Goal: Information Seeking & Learning: Learn about a topic

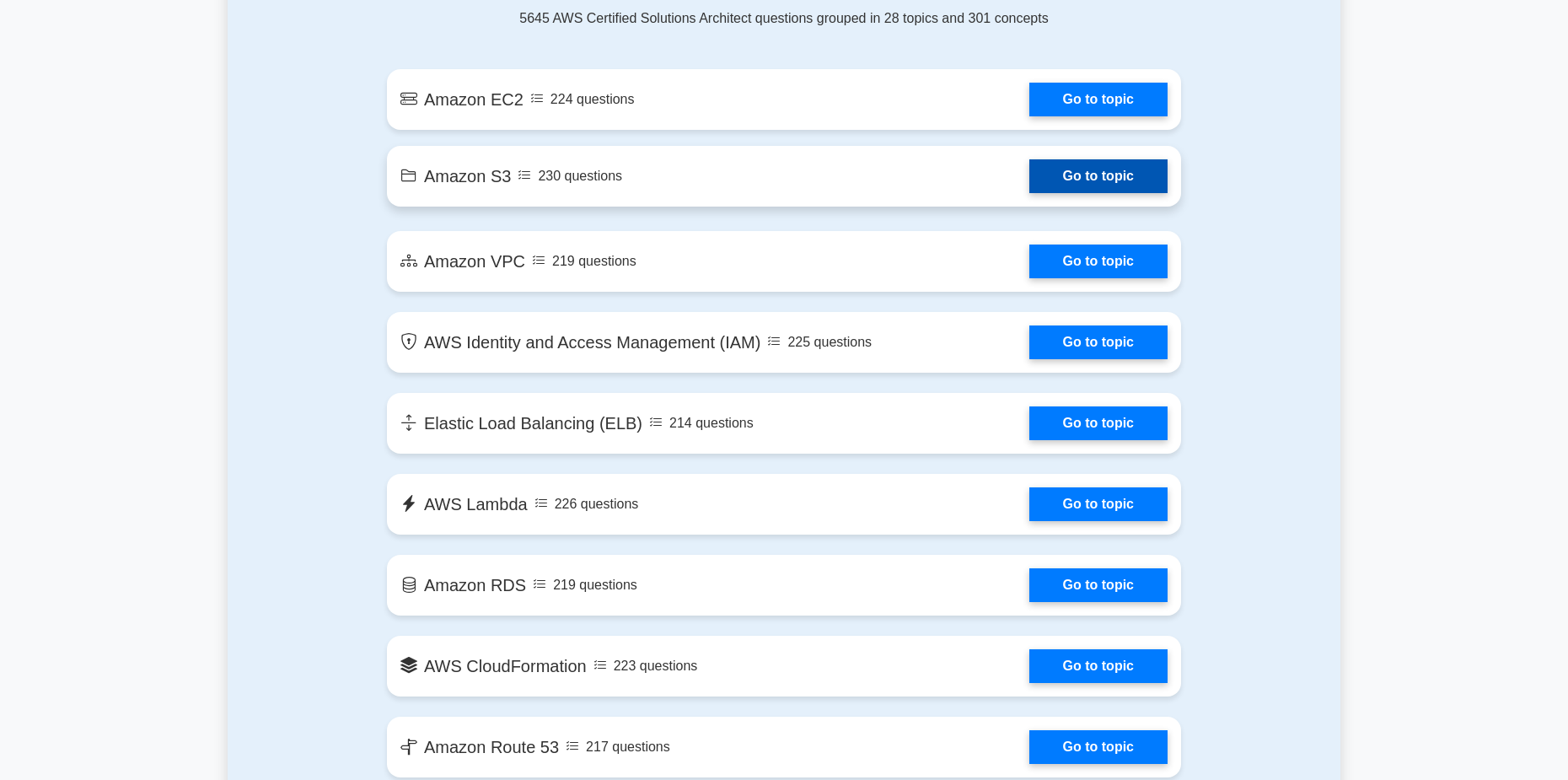
scroll to position [928, 0]
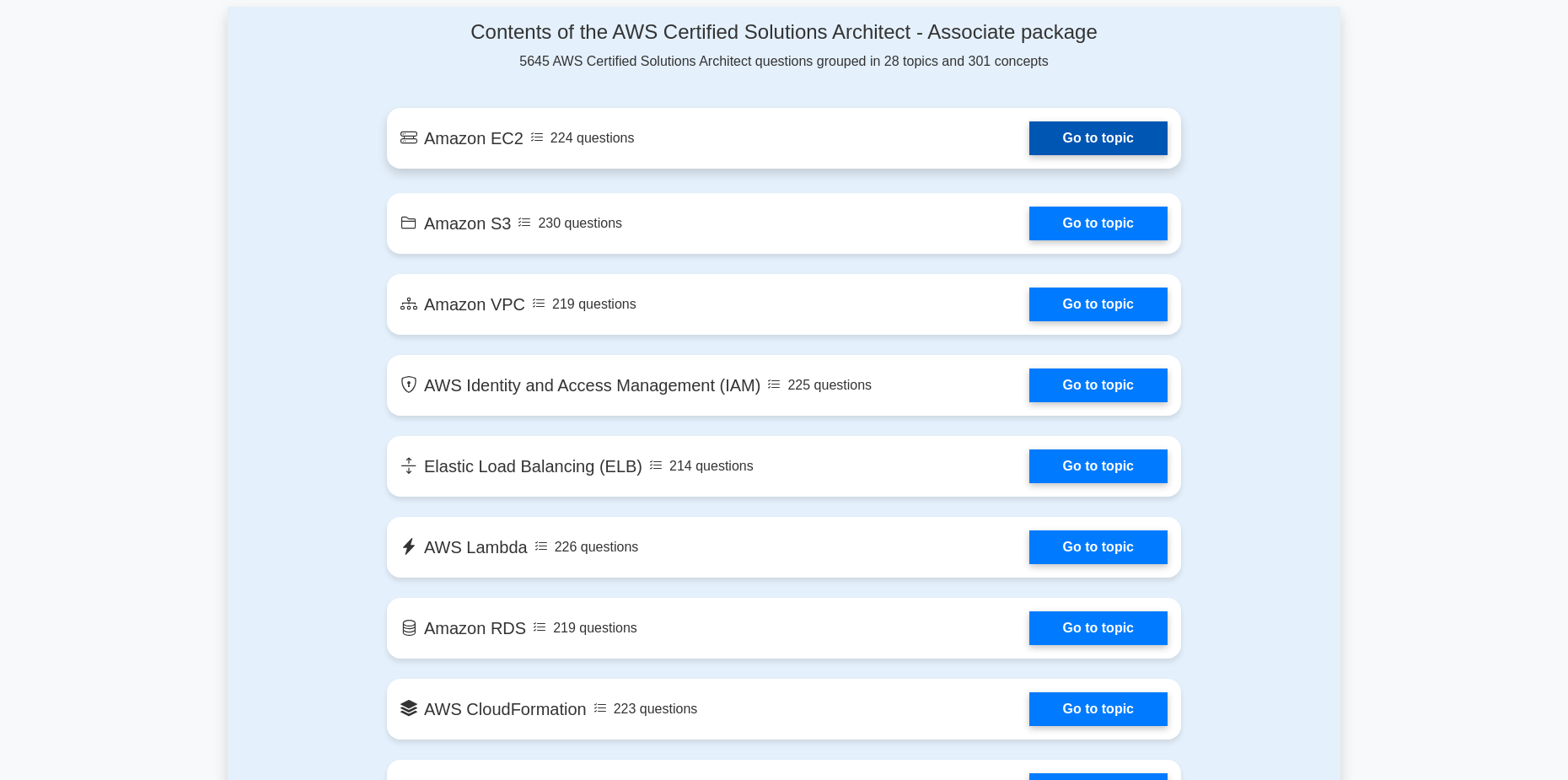
click at [1102, 155] on link "Go to topic" at bounding box center [1099, 138] width 138 height 34
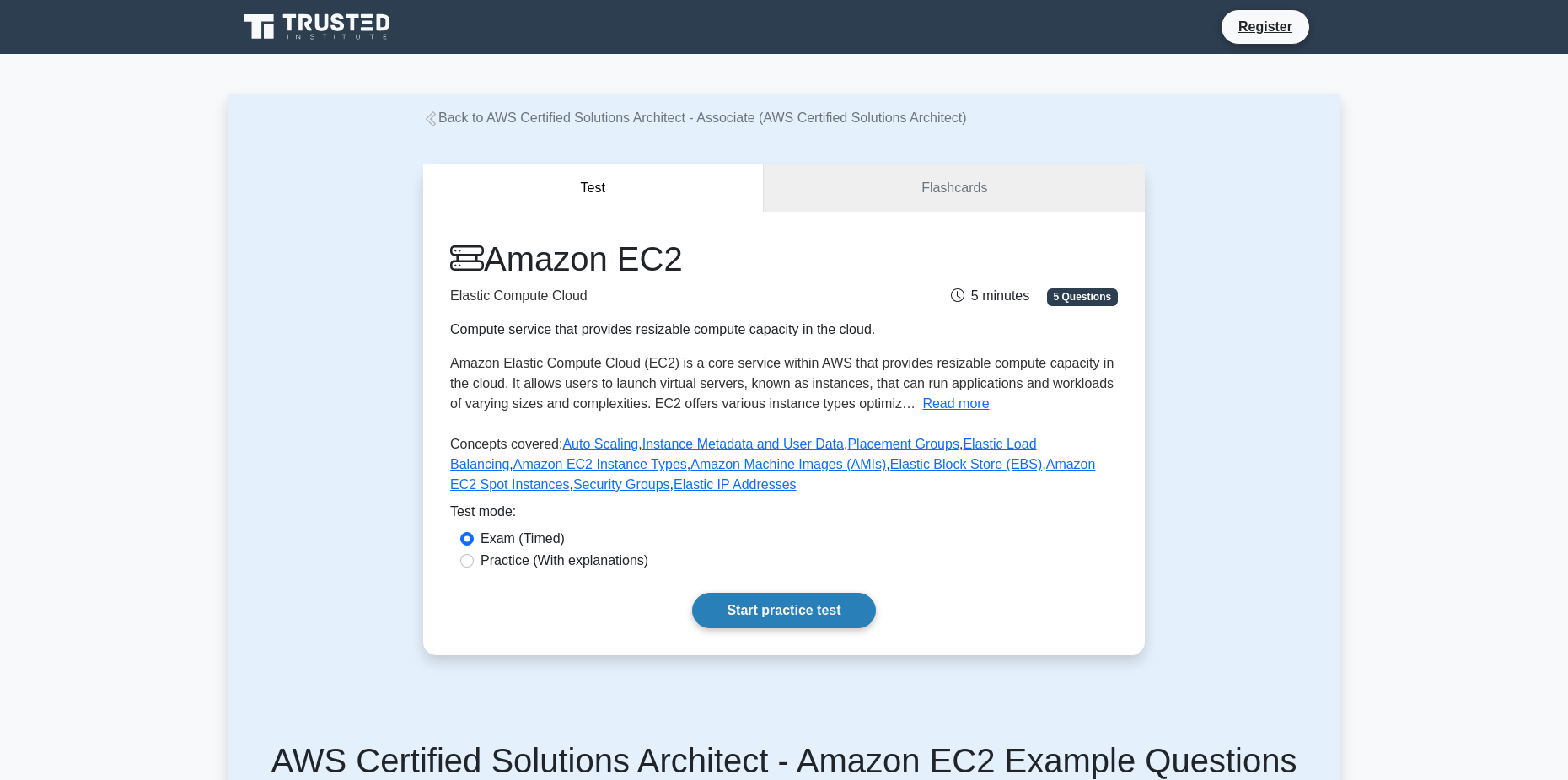
click at [764, 609] on link "Start practice test" at bounding box center [784, 610] width 183 height 35
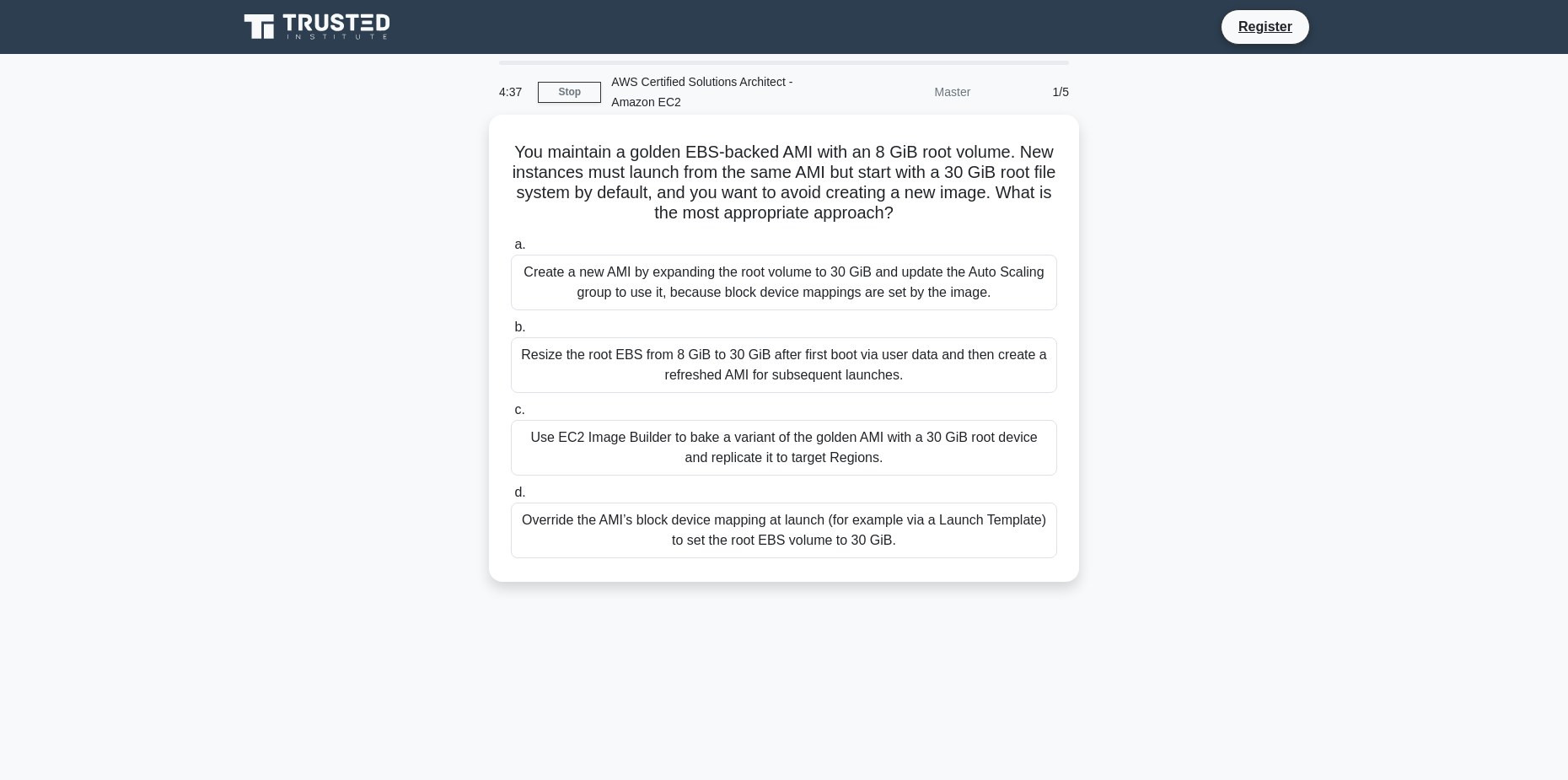
click at [891, 273] on div "Create a new AMI by expanding the root volume to 30 GiB and update the Auto Sca…" at bounding box center [784, 282] width 547 height 55
click at [511, 251] on input "a. Create a new AMI by expanding the root volume to 30 GiB and update the Auto …" at bounding box center [511, 245] width 0 height 11
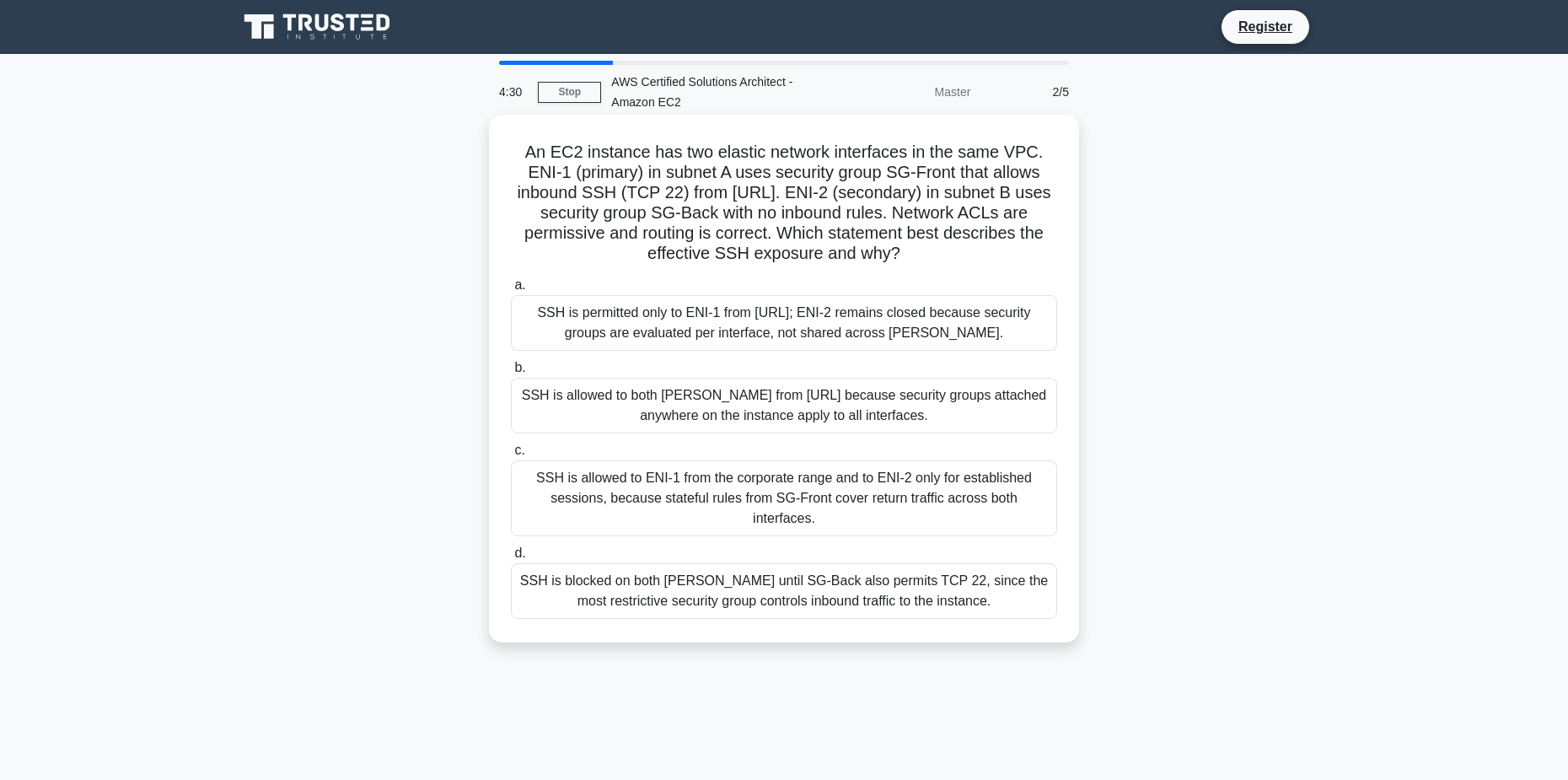
click at [667, 489] on div "SSH is allowed to ENI-1 from the corporate range and to ENI-2 only for establis…" at bounding box center [784, 498] width 547 height 76
click at [511, 456] on input "c. SSH is allowed to ENI-1 from the corporate range and to ENI-2 only for estab…" at bounding box center [511, 451] width 0 height 11
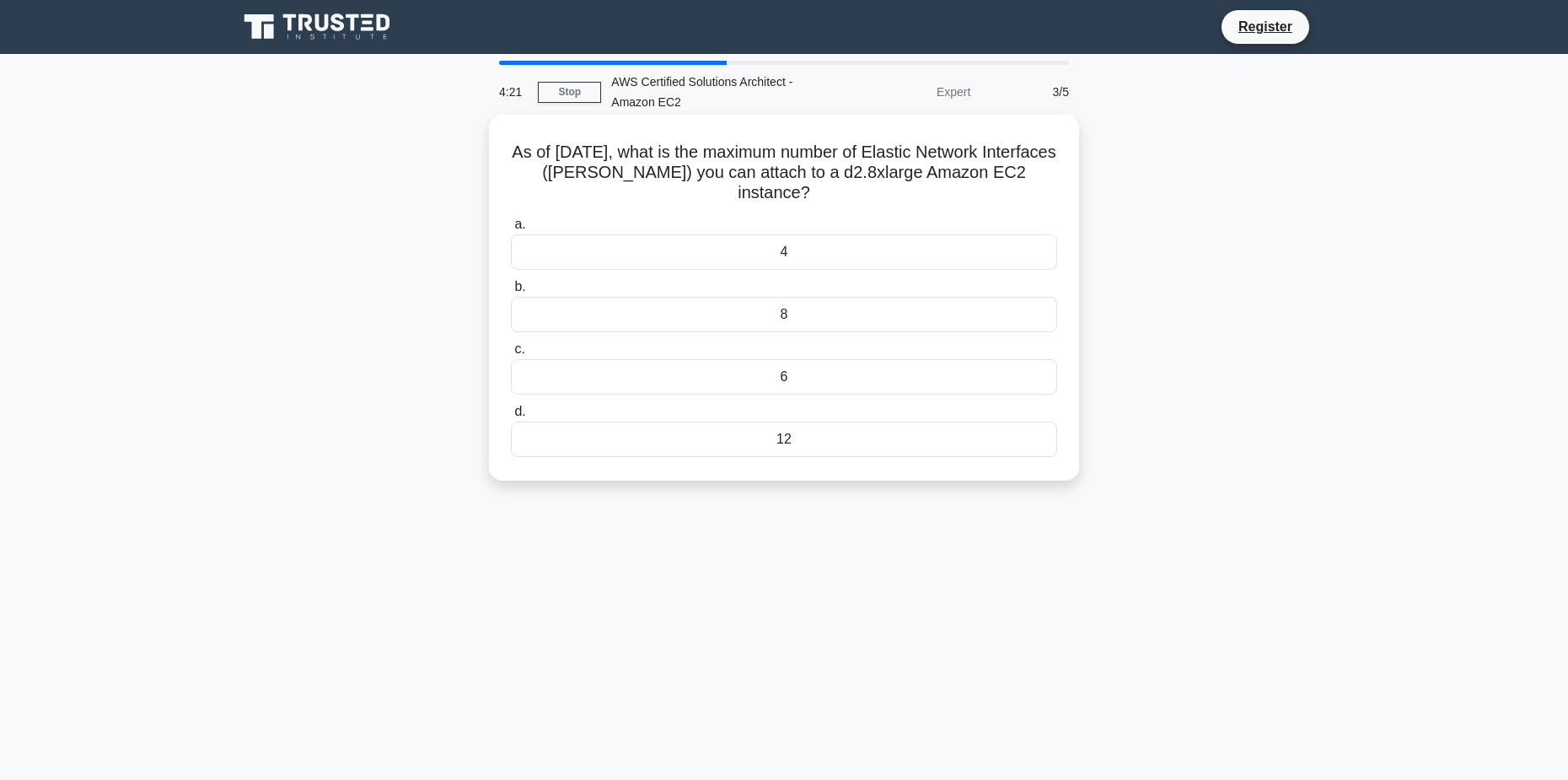
click at [872, 376] on div "6" at bounding box center [784, 377] width 547 height 35
click at [511, 355] on input "c. 6" at bounding box center [511, 349] width 0 height 11
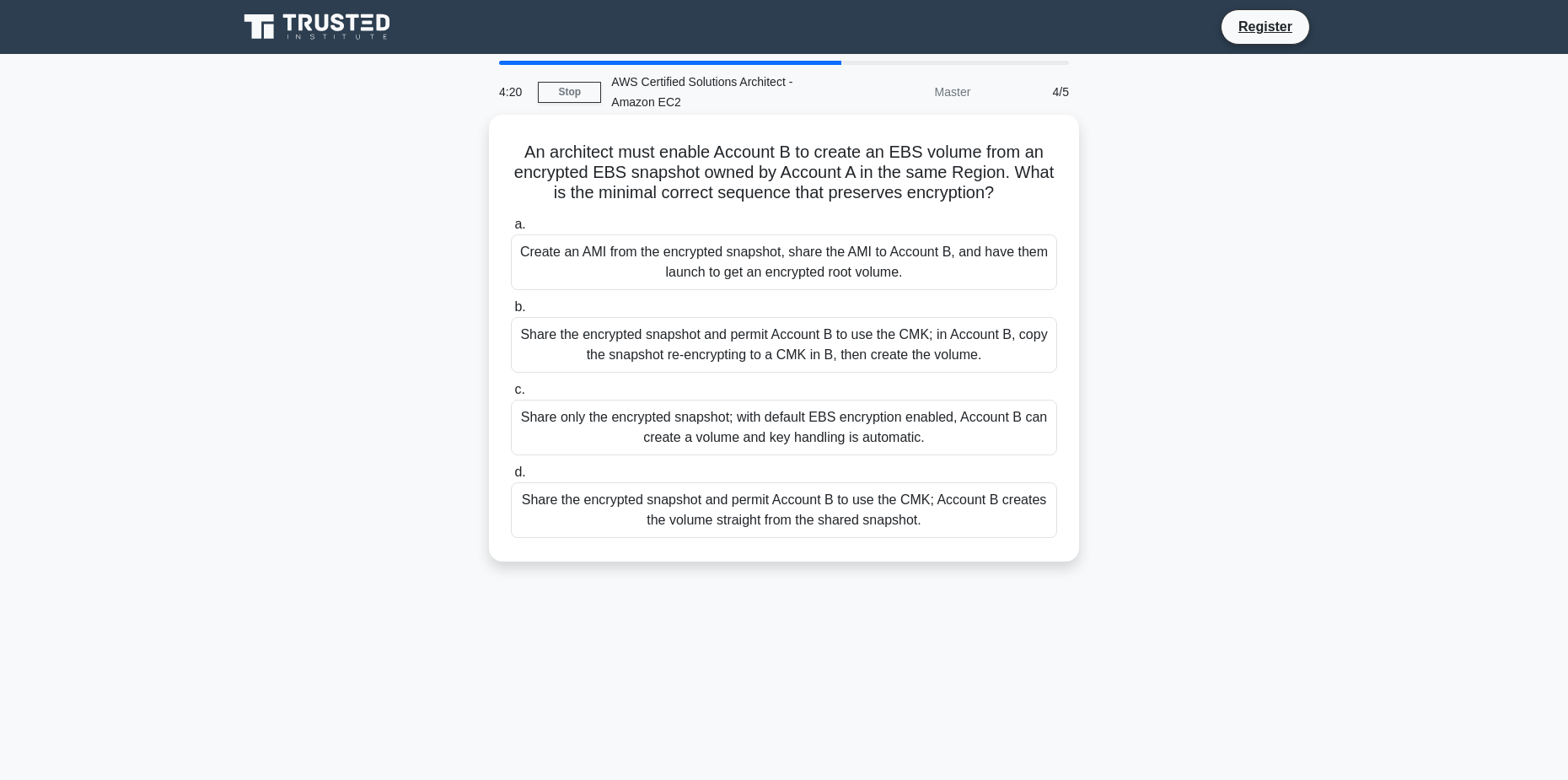
click at [867, 239] on div "Create an AMI from the encrypted snapshot, share the AMI to Account B, and have…" at bounding box center [784, 262] width 547 height 55
click at [511, 230] on input "a. Create an AMI from the encrypted snapshot, share the AMI to Account B, and h…" at bounding box center [511, 225] width 0 height 11
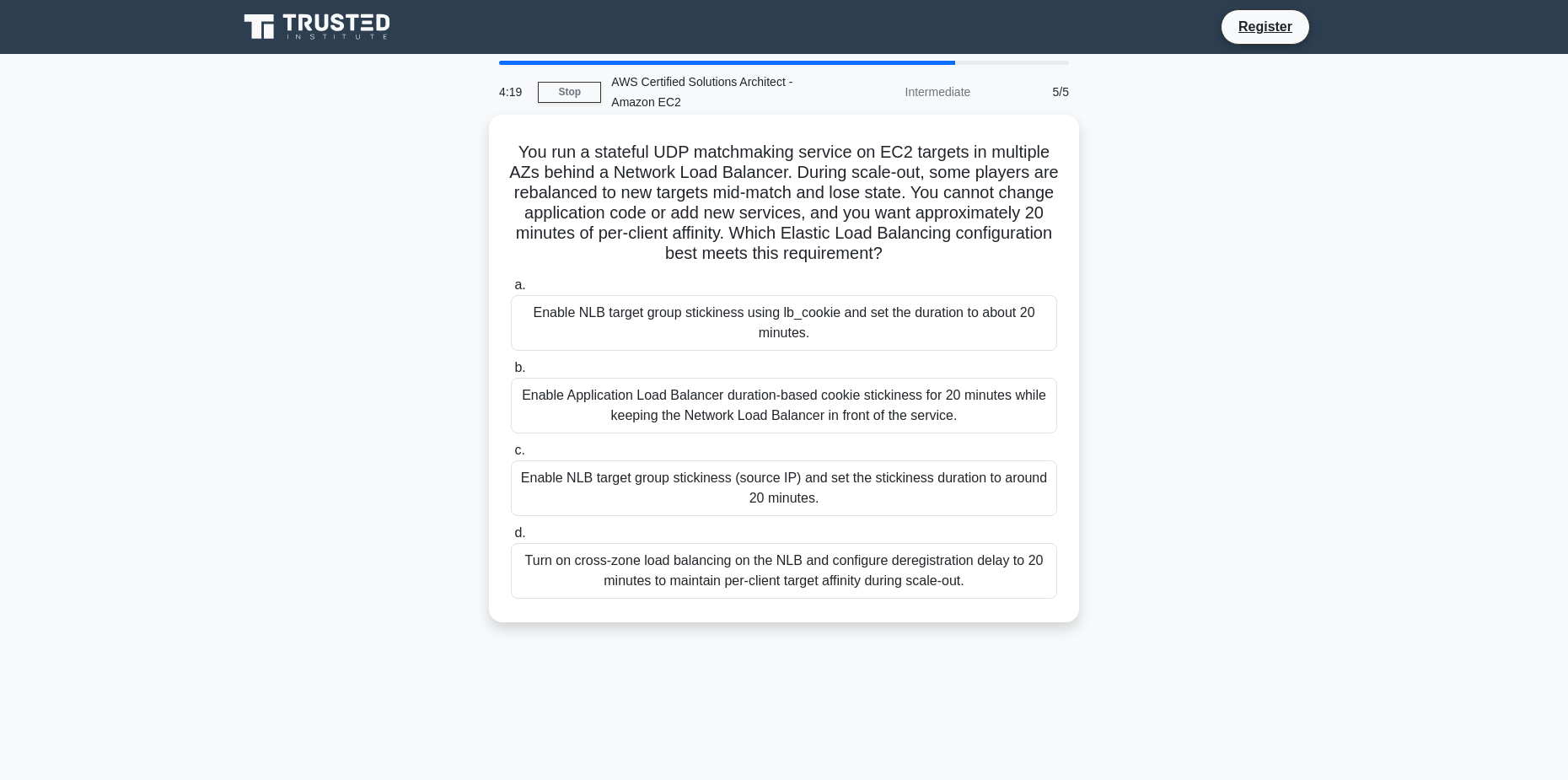
click at [777, 427] on div "Enable Application Load Balancer duration-based cookie stickiness for 20 minute…" at bounding box center [784, 406] width 547 height 55
click at [511, 373] on input "b. Enable Application Load Balancer duration-based cookie stickiness for 20 min…" at bounding box center [511, 368] width 0 height 11
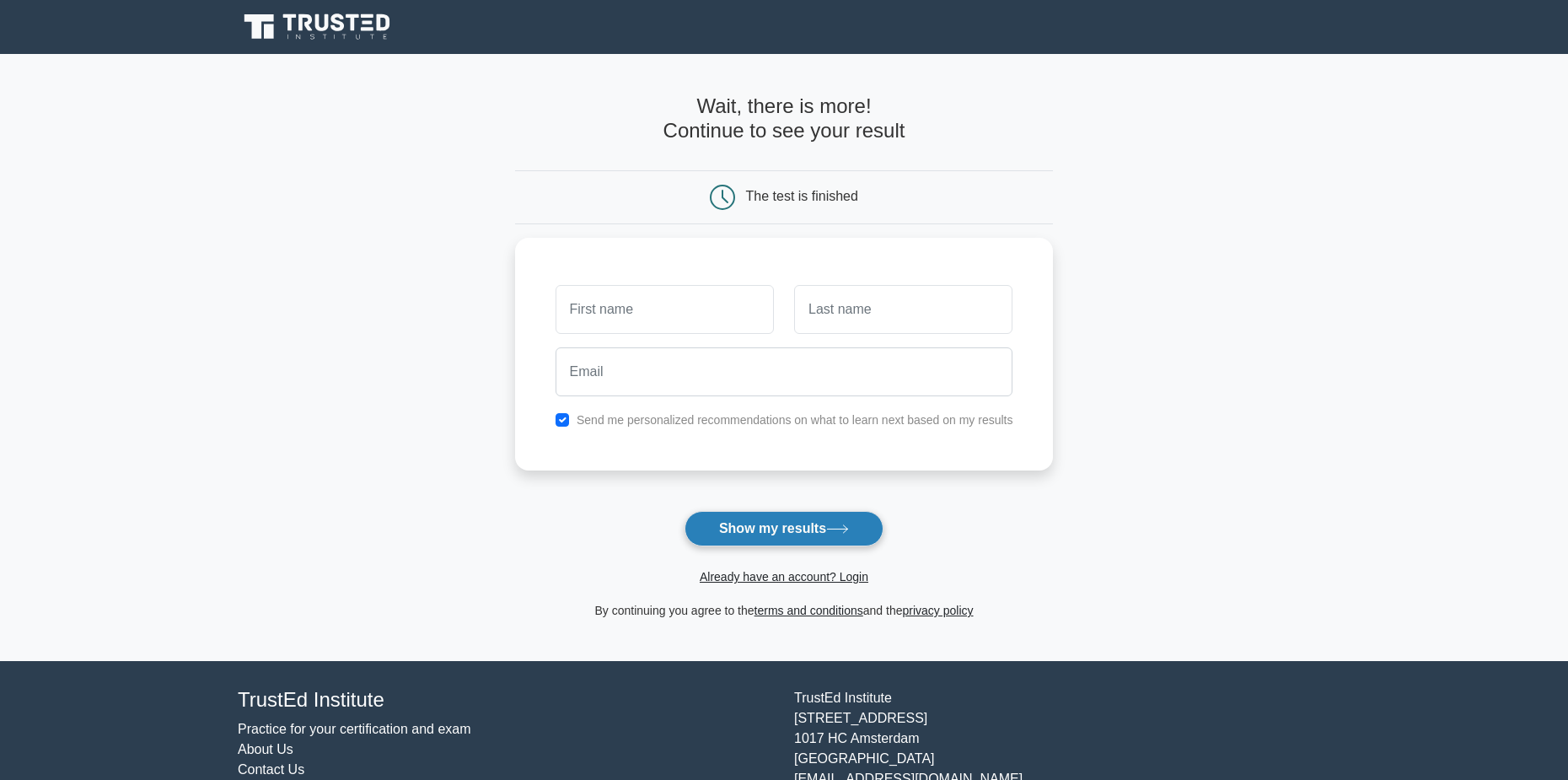
click at [716, 538] on button "Show my results" at bounding box center [784, 528] width 199 height 35
drag, startPoint x: 1213, startPoint y: 278, endPoint x: 1280, endPoint y: 84, distance: 205.2
